Goal: Information Seeking & Learning: Learn about a topic

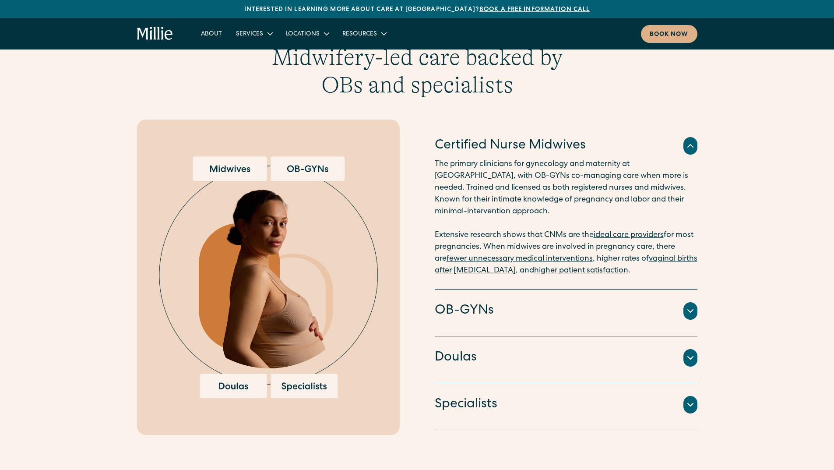
scroll to position [875, 0]
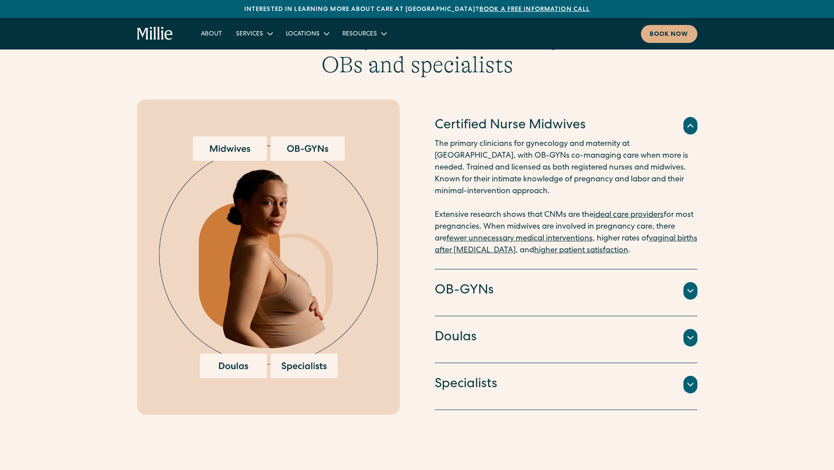
drag, startPoint x: 687, startPoint y: 277, endPoint x: 707, endPoint y: 274, distance: 20.4
click at [687, 285] on icon at bounding box center [690, 290] width 11 height 11
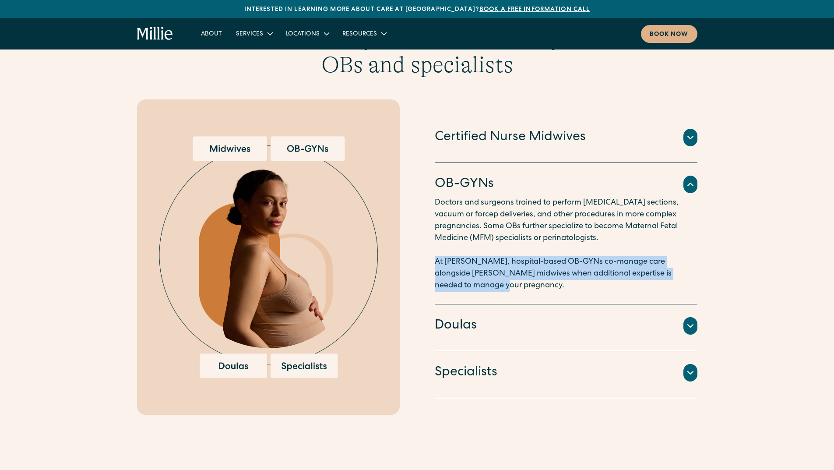
drag, startPoint x: 461, startPoint y: 254, endPoint x: 675, endPoint y: 271, distance: 215.2
click at [675, 271] on div "Certified Nurse Midwives The primary clinicians for gynecology and maternity at…" at bounding box center [417, 256] width 560 height 315
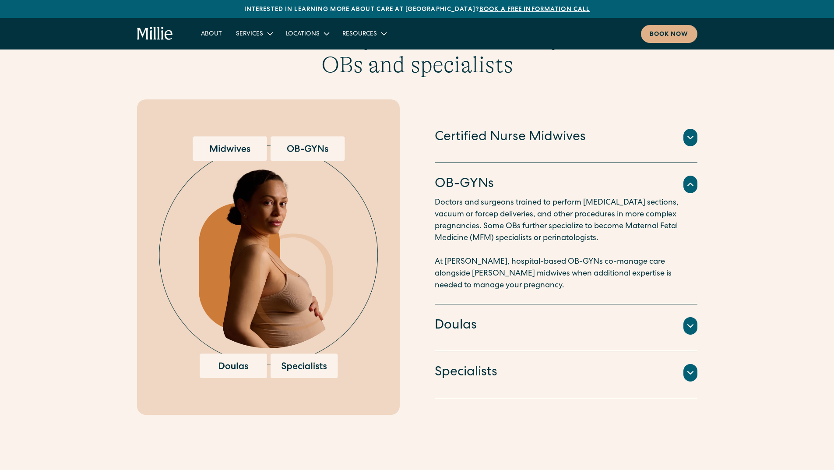
drag, startPoint x: 789, startPoint y: 295, endPoint x: 762, endPoint y: 295, distance: 27.1
click at [789, 296] on div "Our model Midwifery-led care backed by OBs and specialists Certified Nurse Midw…" at bounding box center [417, 213] width 834 height 404
drag, startPoint x: 693, startPoint y: 120, endPoint x: 708, endPoint y: 137, distance: 22.3
click at [693, 132] on icon at bounding box center [690, 137] width 11 height 11
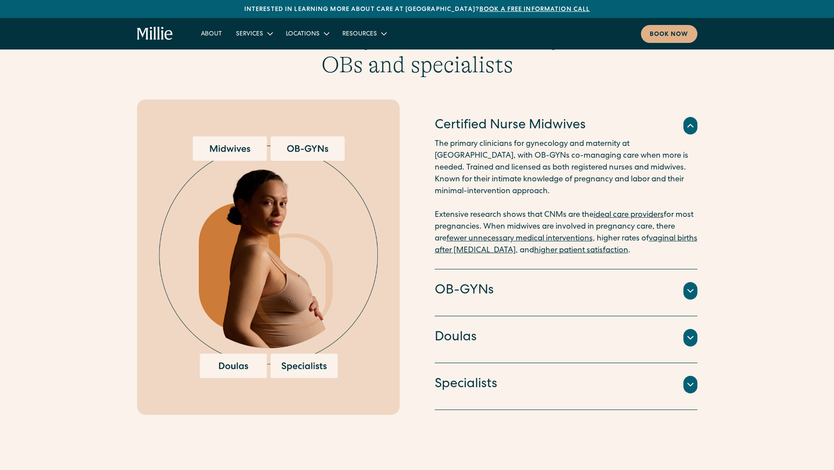
scroll to position [919, 0]
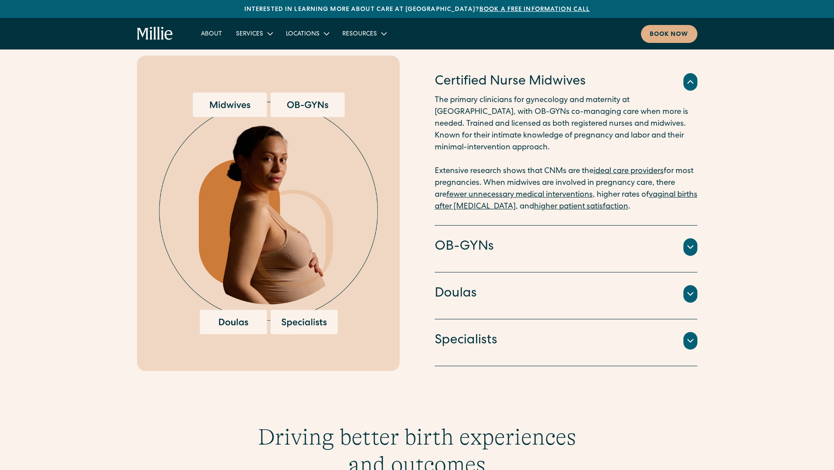
click at [688, 335] on icon at bounding box center [690, 340] width 11 height 11
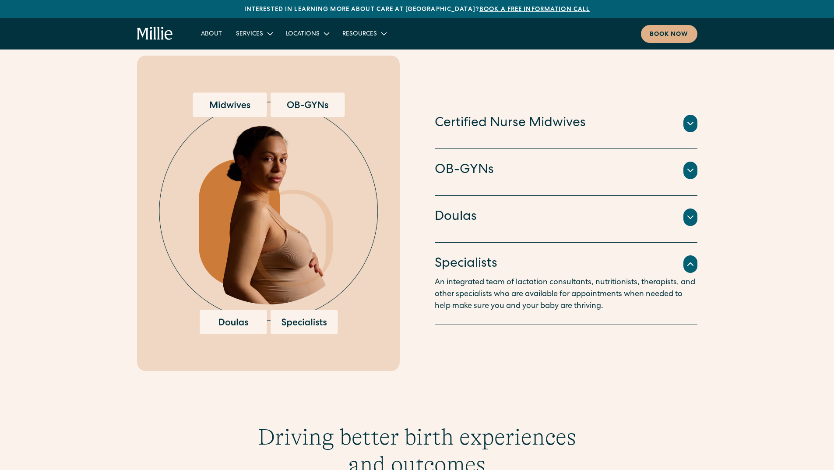
click at [226, 92] on img at bounding box center [268, 213] width 219 height 242
click at [694, 118] on icon at bounding box center [690, 123] width 11 height 11
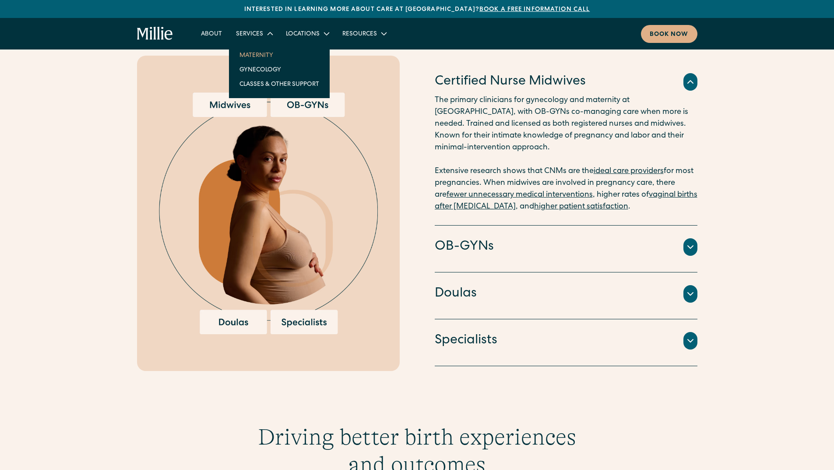
click at [259, 53] on link "Maternity" at bounding box center [279, 55] width 94 height 14
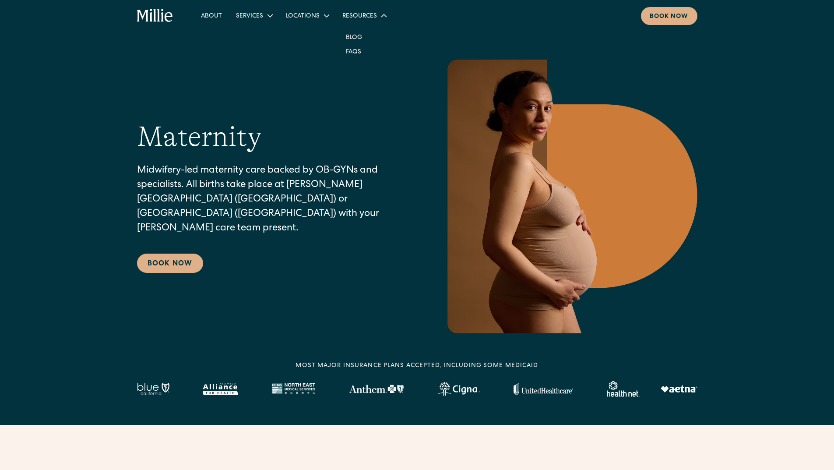
click at [368, 15] on div "Resources" at bounding box center [359, 16] width 35 height 9
click at [382, 15] on icon at bounding box center [384, 15] width 6 height 3
click at [214, 15] on link "About" at bounding box center [211, 15] width 35 height 14
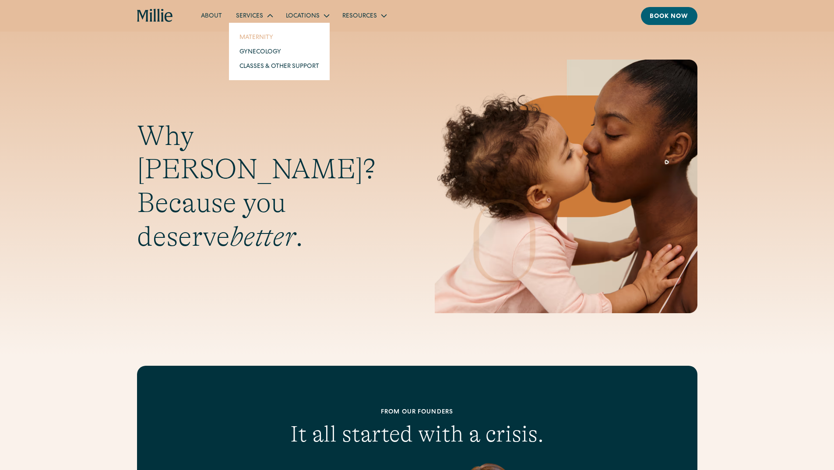
click at [258, 39] on link "Maternity" at bounding box center [279, 37] width 94 height 14
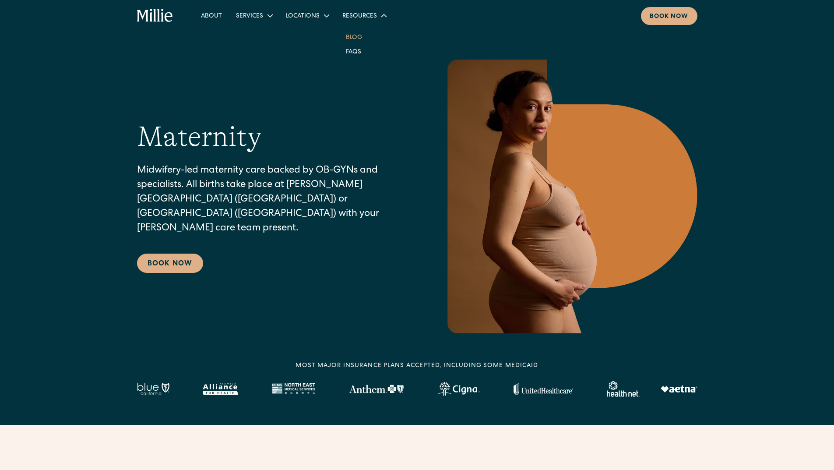
click at [354, 35] on link "Blog" at bounding box center [354, 37] width 30 height 14
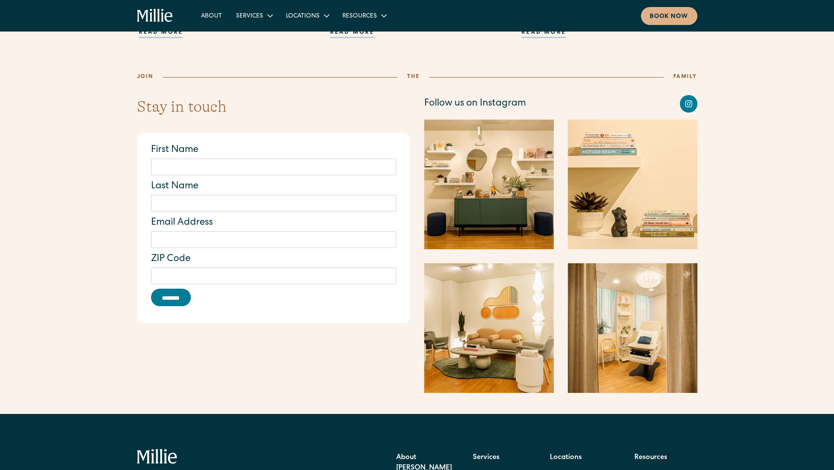
scroll to position [1094, 0]
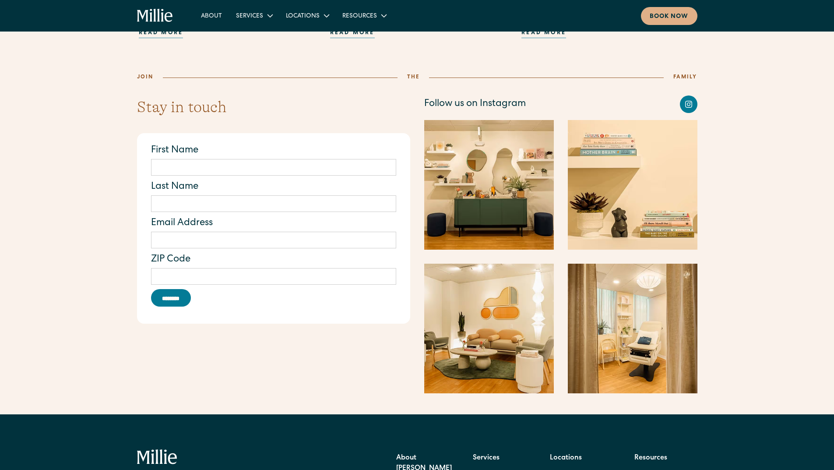
click at [689, 101] on icon "Facebook link" at bounding box center [688, 104] width 7 height 7
